Goal: Task Accomplishment & Management: Complete application form

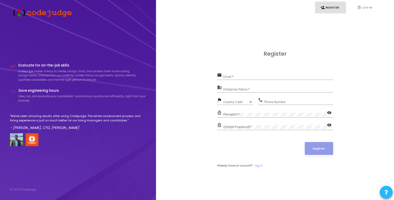
click at [260, 72] on div "Email *" at bounding box center [279, 76] width 110 height 8
type input "[EMAIL_ADDRESS][DOMAIN_NAME]"
click at [250, 87] on div "Enterprise Name *" at bounding box center [279, 88] width 110 height 8
click at [221, 89] on mat-icon "business" at bounding box center [220, 88] width 6 height 6
click at [228, 88] on input "Enterprise Name *" at bounding box center [279, 90] width 110 height 4
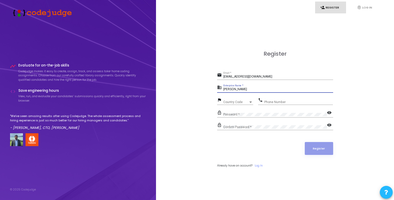
type input "[PERSON_NAME]"
click at [228, 102] on span "Country Code" at bounding box center [236, 102] width 25 height 3
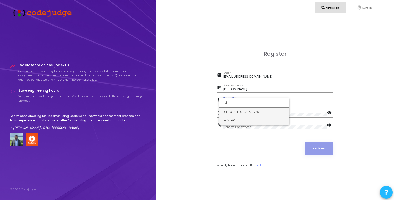
type input "Indi"
click at [231, 117] on span "India +91" at bounding box center [255, 120] width 62 height 9
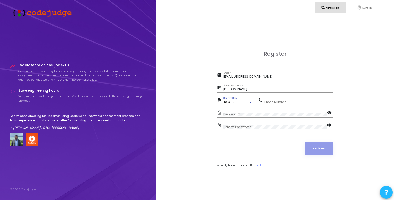
click at [278, 100] on div "Phone Number" at bounding box center [299, 101] width 69 height 8
type input "8770594944"
click at [257, 124] on div "Confirm Password *" at bounding box center [276, 126] width 104 height 8
click at [310, 150] on button "Register" at bounding box center [319, 148] width 28 height 13
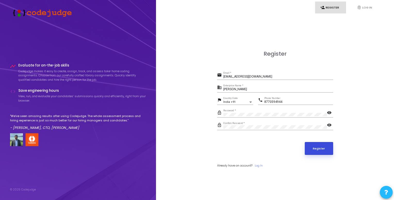
click at [309, 150] on button "Register" at bounding box center [319, 148] width 28 height 13
